Goal: Find specific fact: Find specific fact

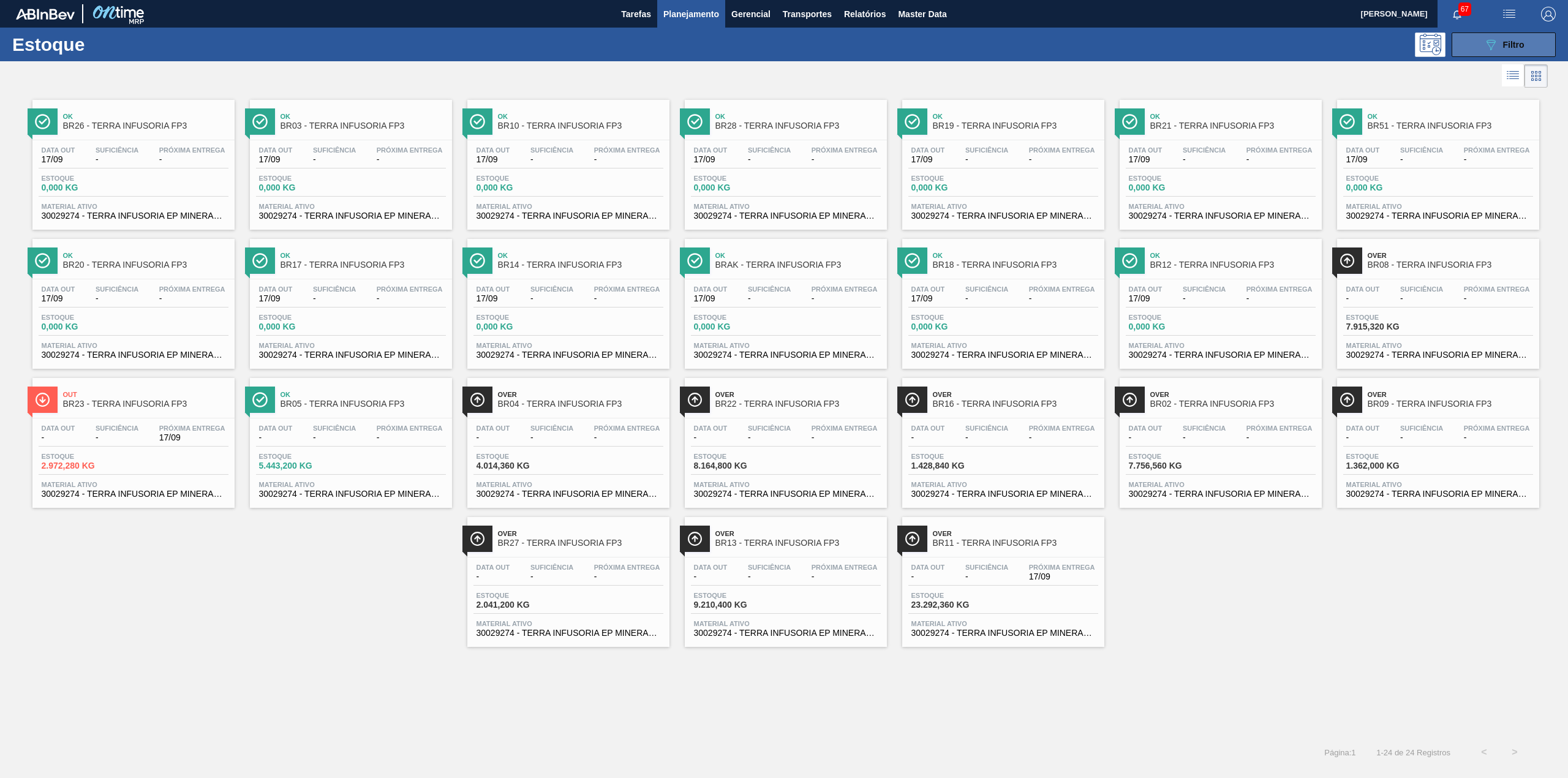
click at [1515, 44] on span "Filtro" at bounding box center [1513, 44] width 21 height 10
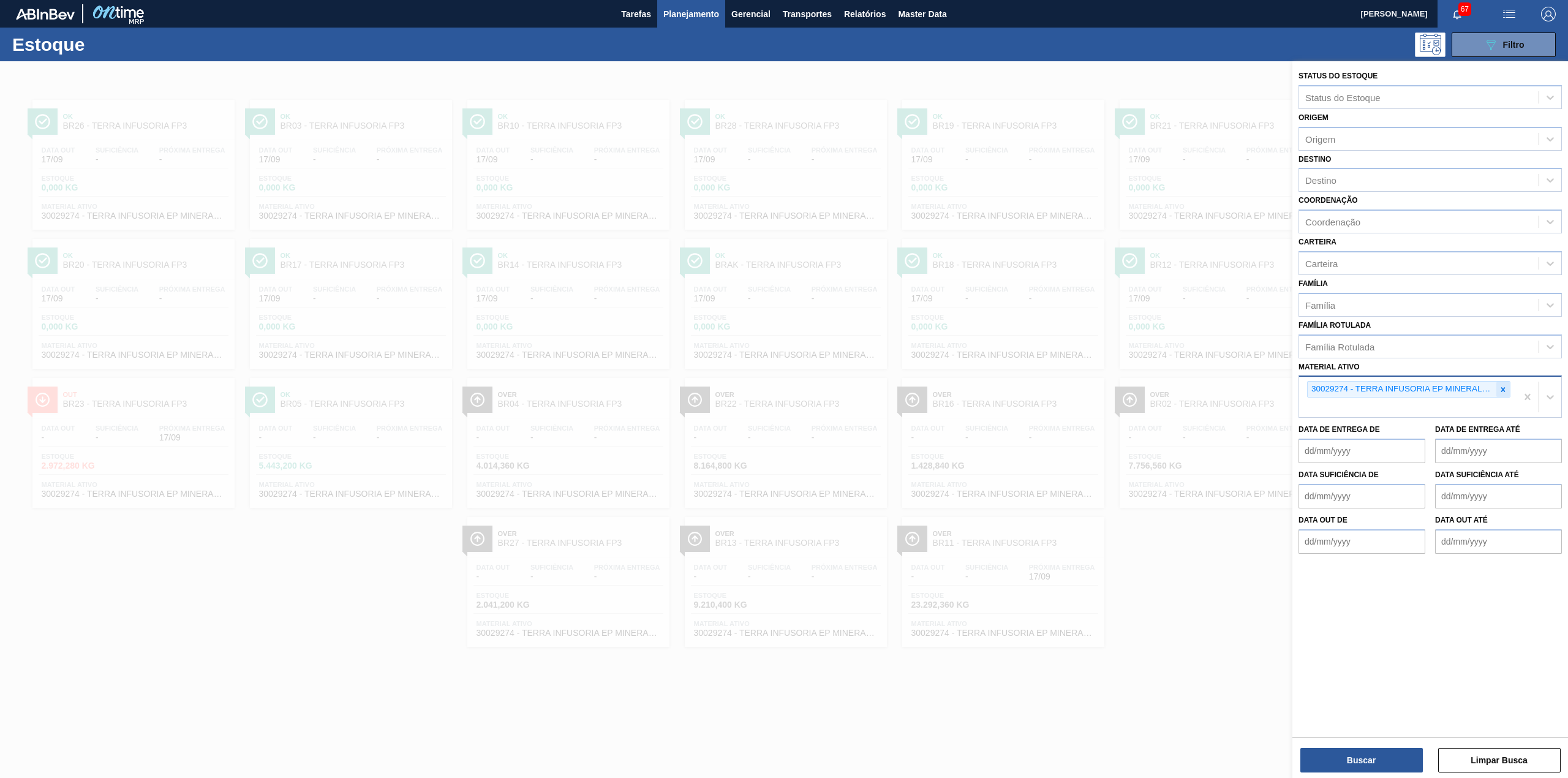
click at [1505, 386] on icon at bounding box center [1502, 390] width 8 height 8
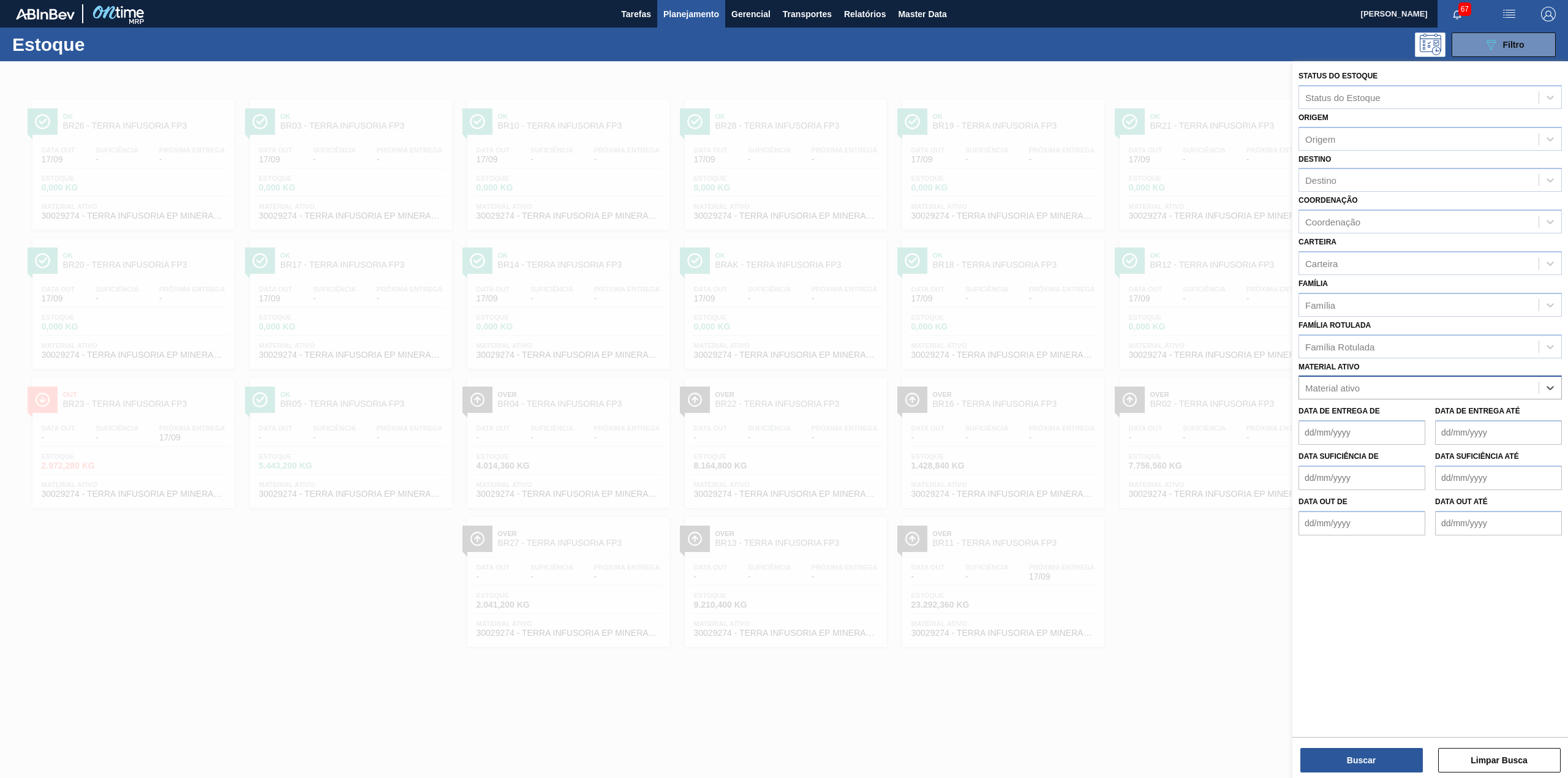
paste ativo "30003255"
type ativo "30003255"
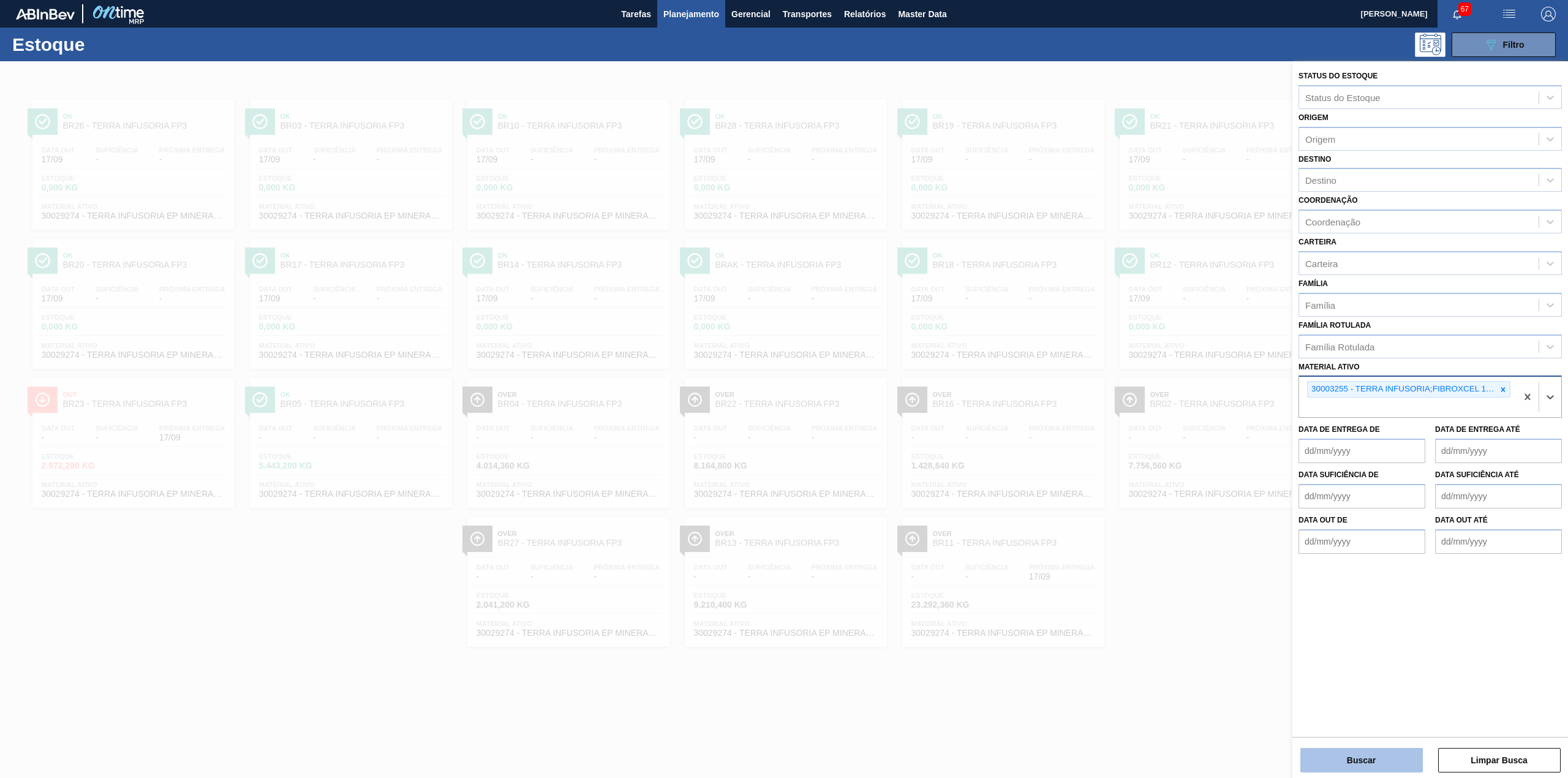
click at [1343, 770] on button "Buscar" at bounding box center [1361, 760] width 123 height 25
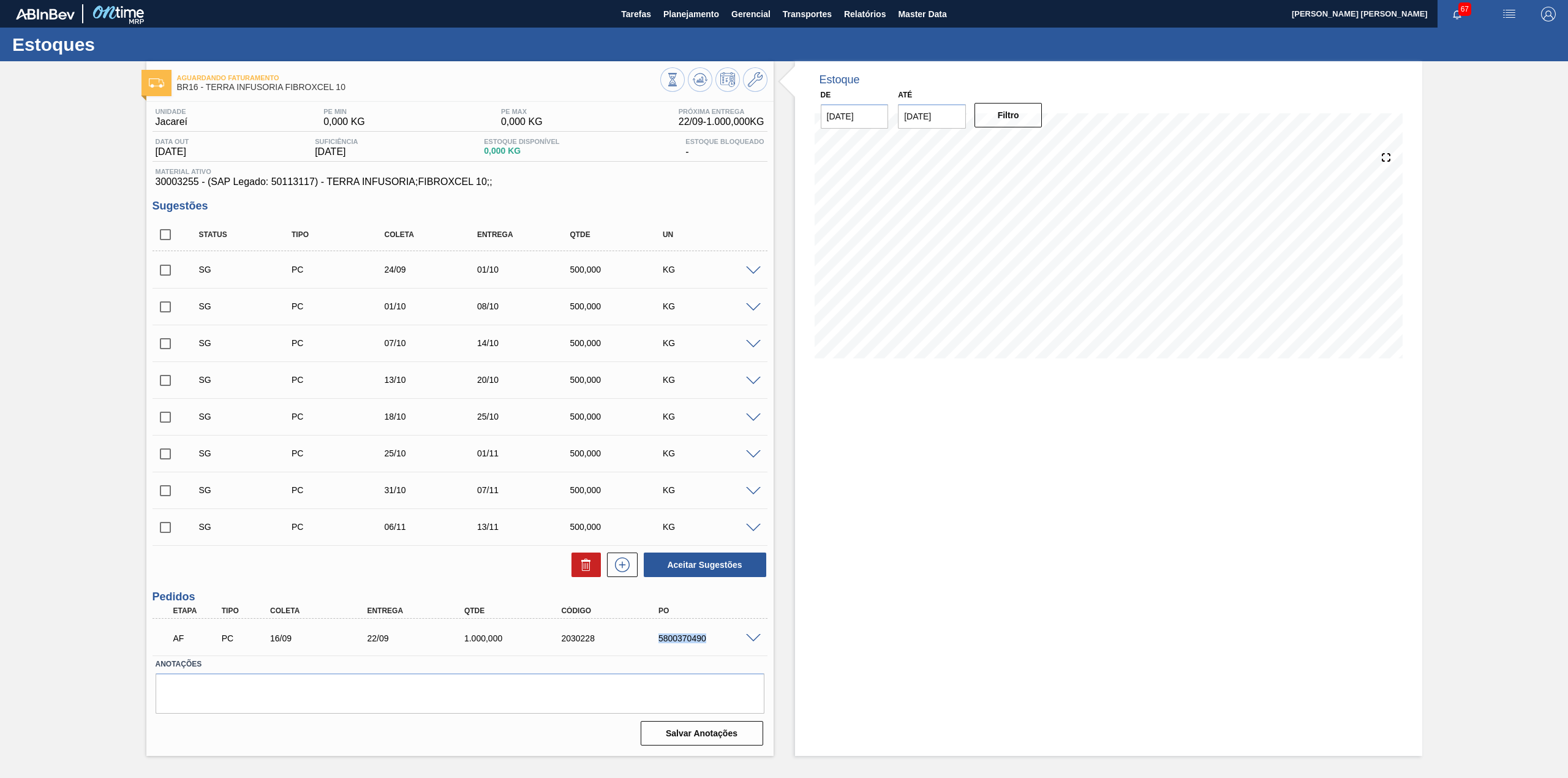
drag, startPoint x: 652, startPoint y: 641, endPoint x: 704, endPoint y: 642, distance: 52.0
click at [704, 642] on div "5800370490" at bounding box center [698, 638] width 97 height 10
copy div "5800370490"
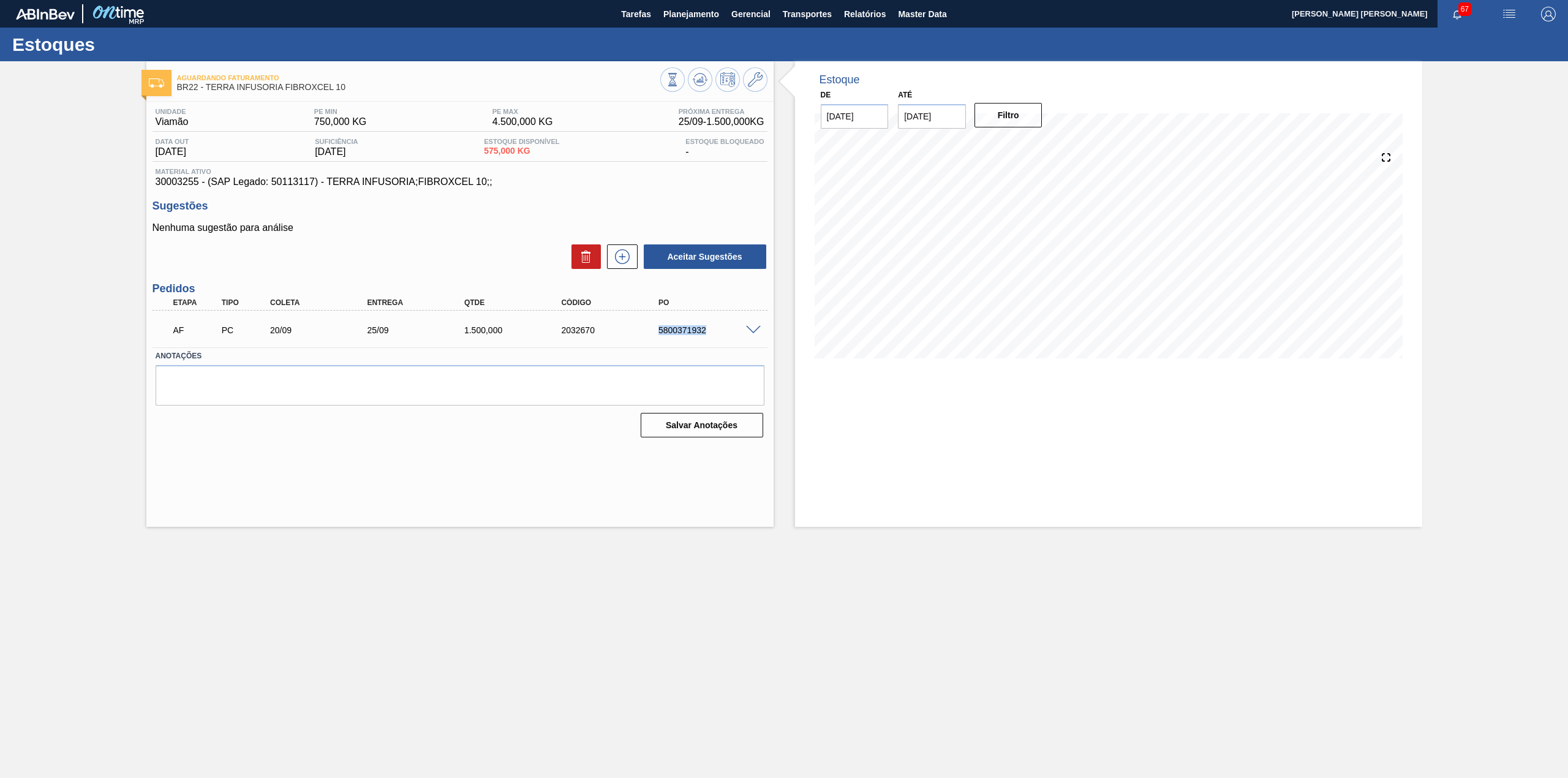
drag, startPoint x: 662, startPoint y: 332, endPoint x: 708, endPoint y: 342, distance: 47.1
click at [708, 342] on div "AF PC 20/09 25/09 1.500,000 2032670 5800371932" at bounding box center [459, 329] width 615 height 31
copy div "5800371932"
